Goal: Information Seeking & Learning: Learn about a topic

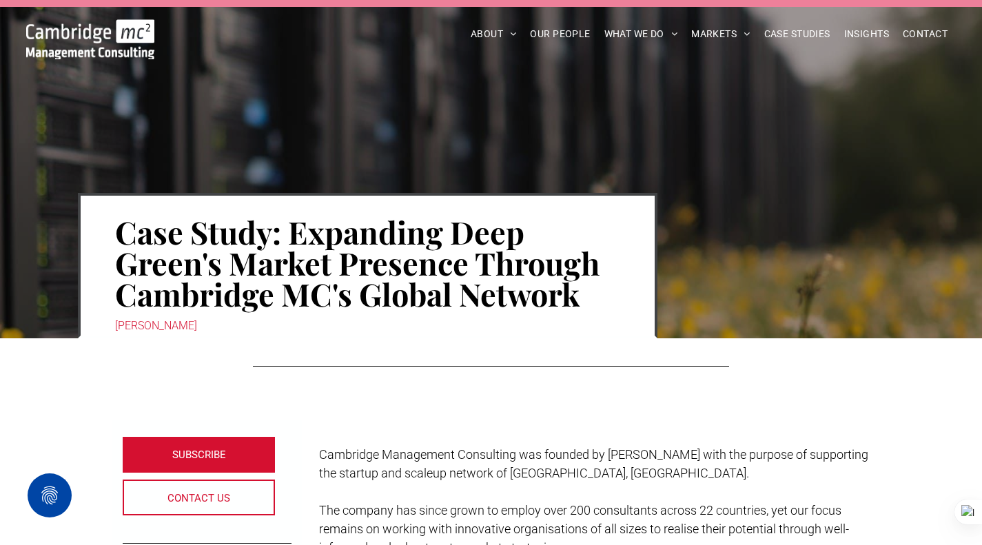
click at [53, 34] on img at bounding box center [90, 39] width 128 height 40
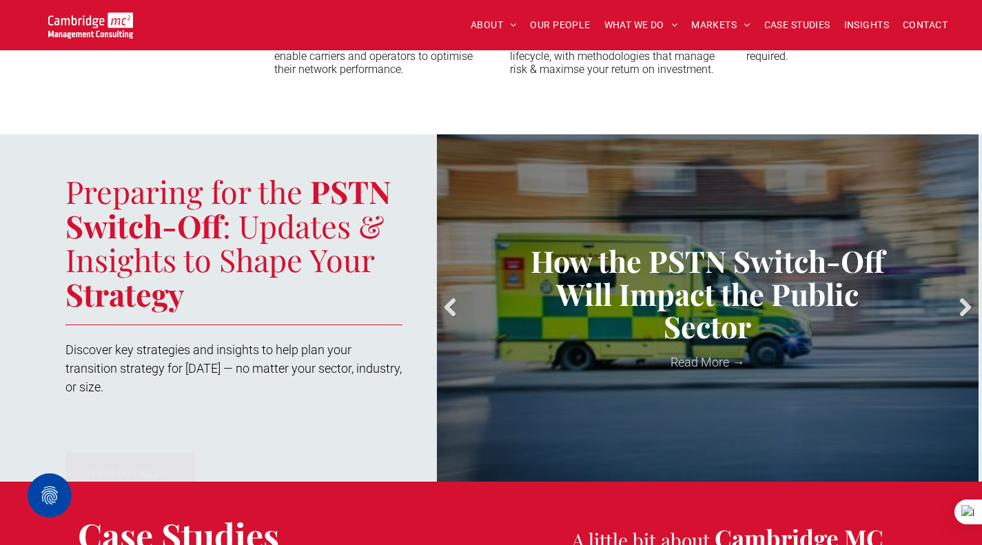
scroll to position [1663, 0]
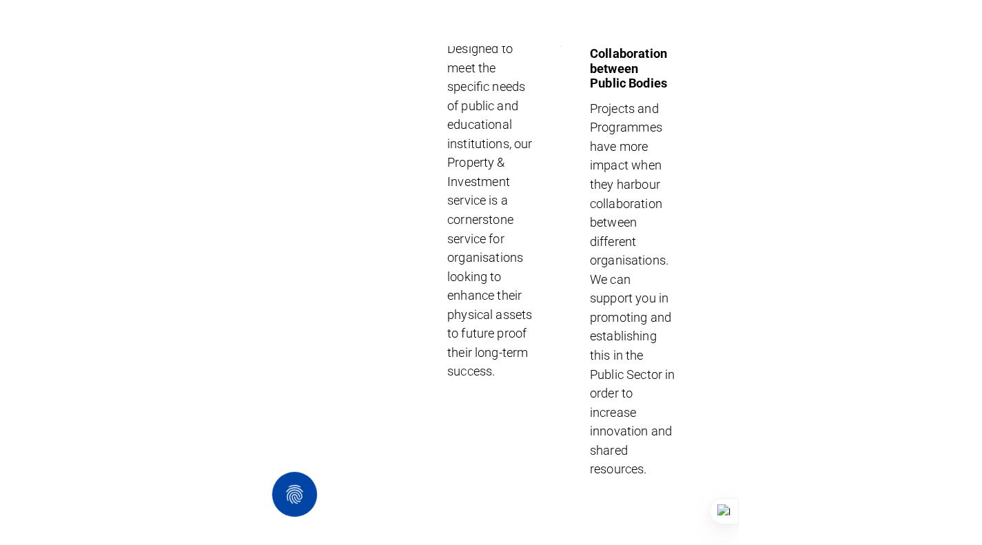
scroll to position [5623, 0]
